Goal: Task Accomplishment & Management: Manage account settings

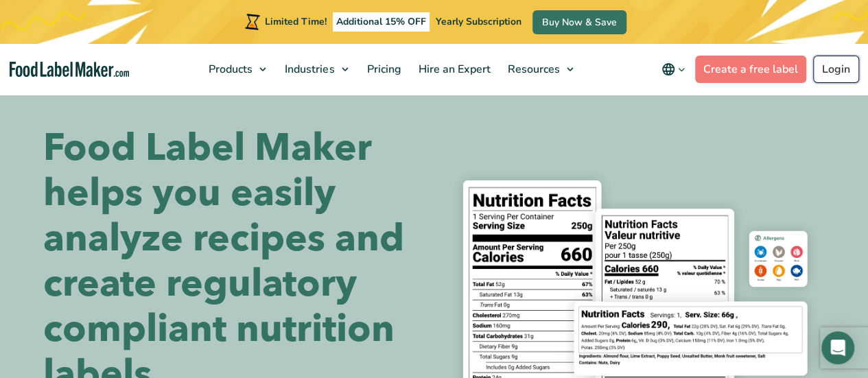
click at [849, 63] on link "Login" at bounding box center [836, 69] width 46 height 27
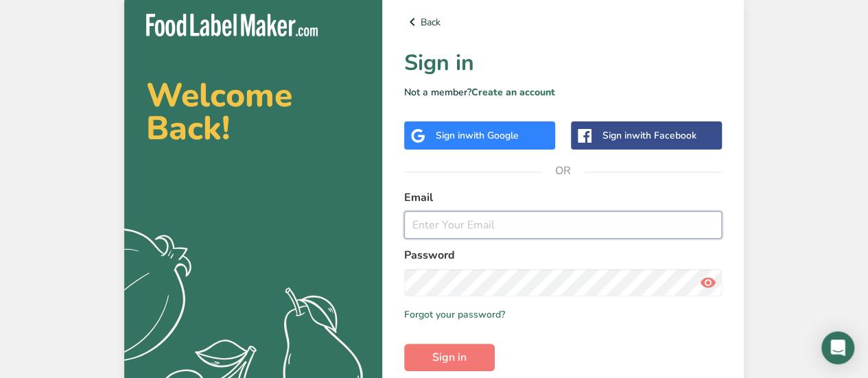
click at [474, 221] on input "email" at bounding box center [563, 224] width 318 height 27
type input "sierra.axtell@gmail.com"
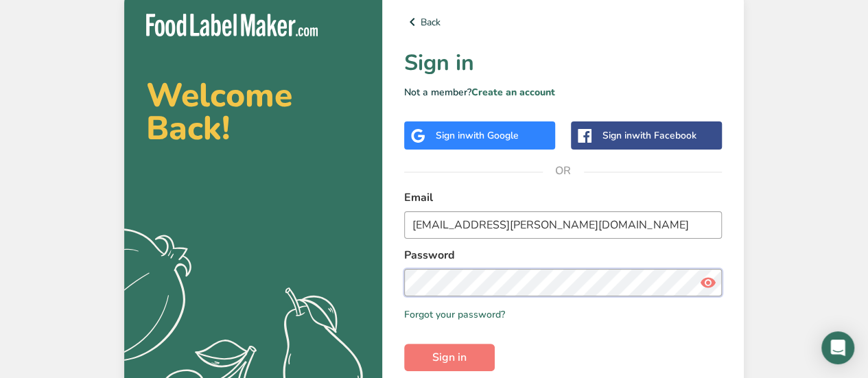
click at [404, 344] on button "Sign in" at bounding box center [449, 357] width 91 height 27
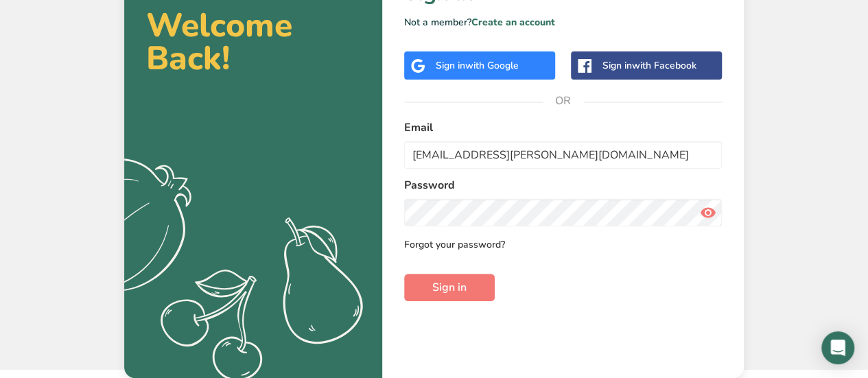
click at [475, 240] on link "Forgot your password?" at bounding box center [454, 244] width 101 height 14
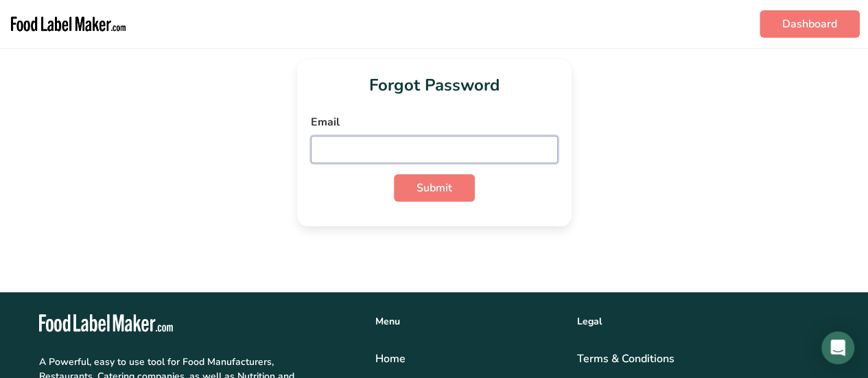
click at [465, 148] on input "email" at bounding box center [434, 149] width 247 height 27
type input "sierra.axtell@gmail.com"
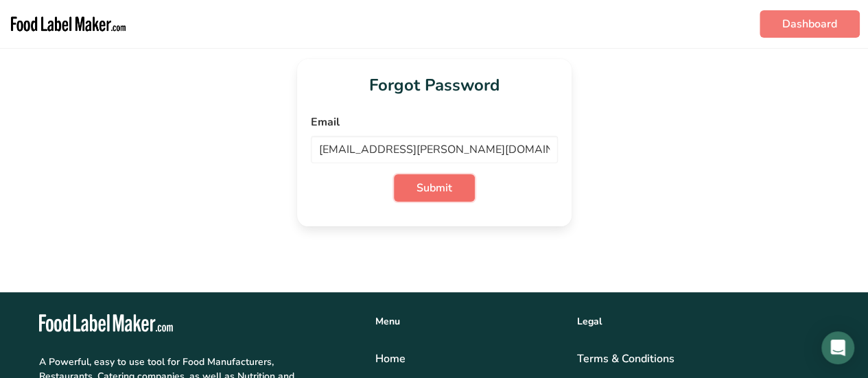
click at [452, 188] on button "Submit" at bounding box center [434, 187] width 81 height 27
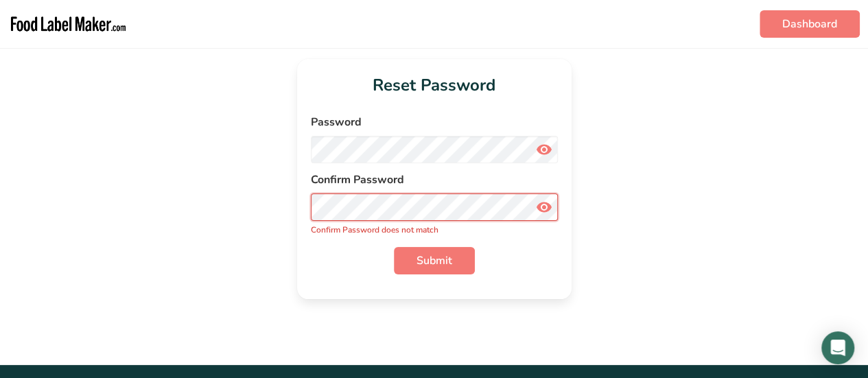
click at [394, 247] on button "Submit" at bounding box center [434, 260] width 81 height 27
click at [547, 146] on icon at bounding box center [544, 149] width 16 height 25
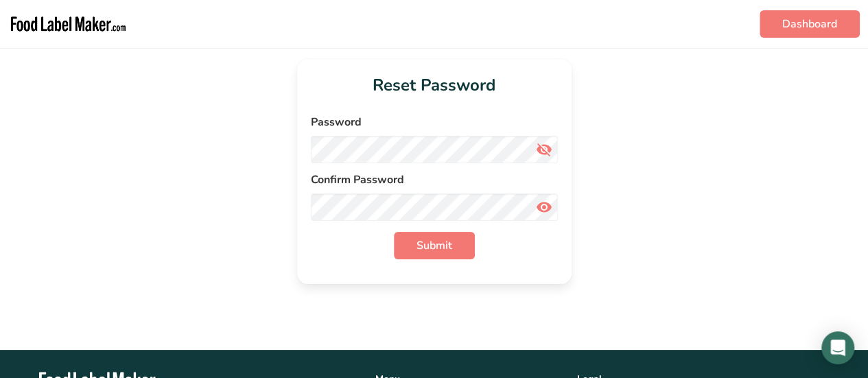
click at [550, 207] on icon at bounding box center [544, 207] width 16 height 25
click at [413, 251] on button "Submit" at bounding box center [434, 245] width 81 height 27
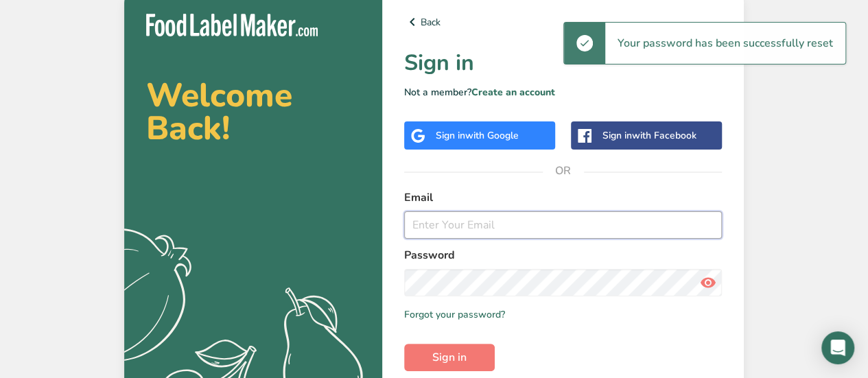
click at [453, 218] on input "email" at bounding box center [563, 224] width 318 height 27
type input "sierra.axtell@gmail.com"
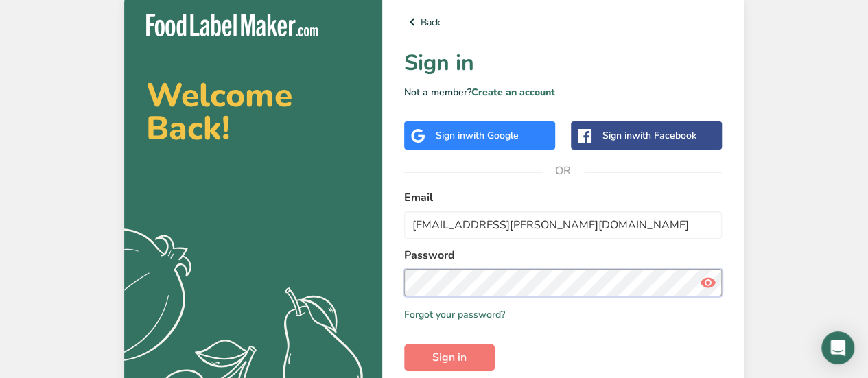
click at [404, 344] on button "Sign in" at bounding box center [449, 357] width 91 height 27
